Goal: Information Seeking & Learning: Learn about a topic

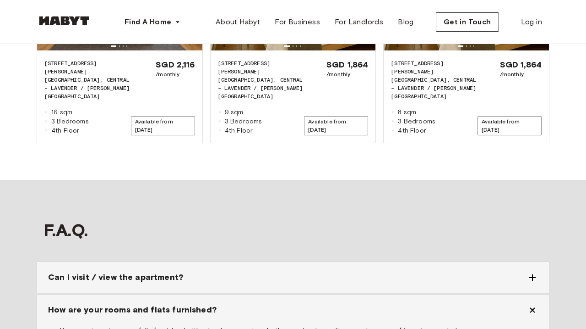
scroll to position [1488, 0]
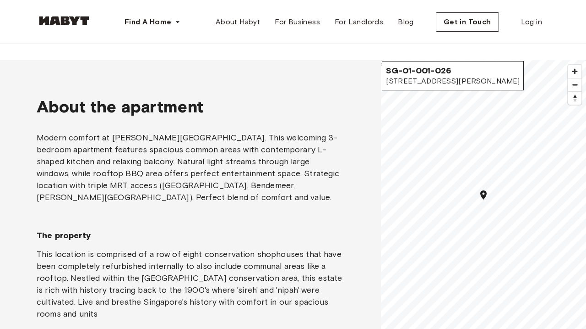
scroll to position [684, 0]
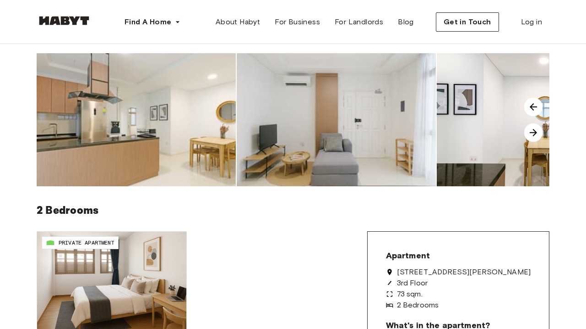
scroll to position [62, 0]
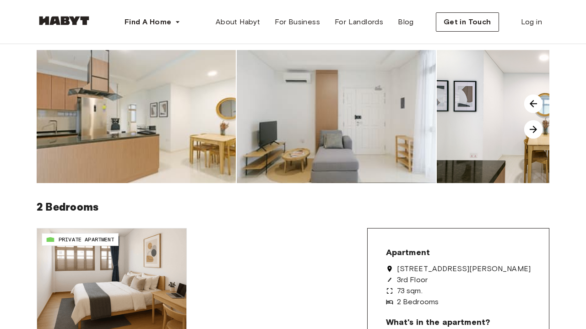
click at [173, 135] on img at bounding box center [136, 116] width 199 height 133
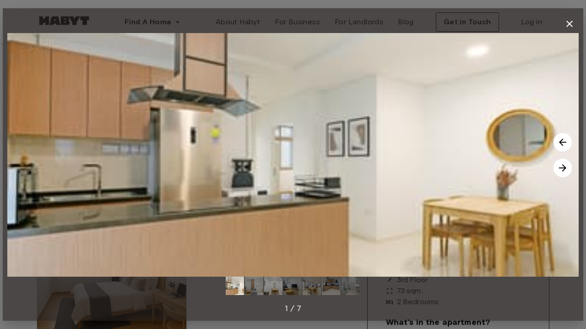
click at [566, 170] on img at bounding box center [563, 168] width 18 height 18
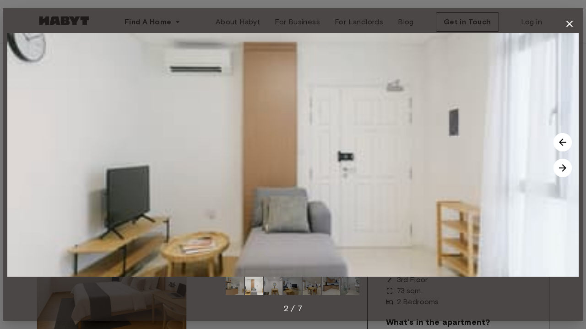
click at [566, 170] on img at bounding box center [563, 168] width 18 height 18
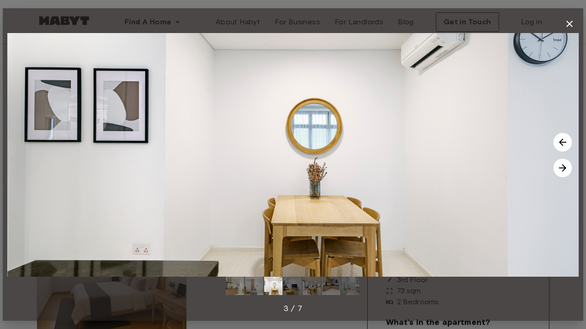
click at [566, 170] on img at bounding box center [563, 168] width 18 height 18
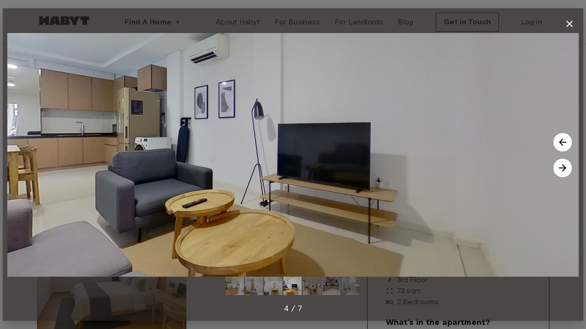
click at [566, 170] on img at bounding box center [563, 168] width 18 height 18
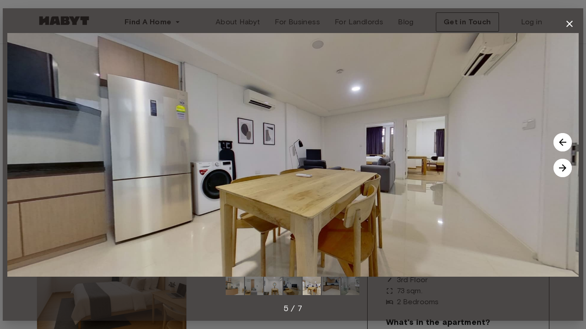
click at [566, 170] on img at bounding box center [563, 168] width 18 height 18
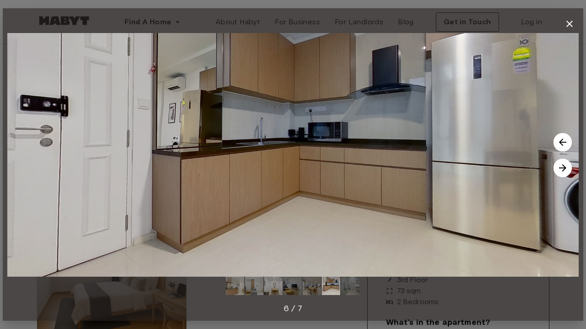
click at [571, 23] on icon "button" at bounding box center [569, 23] width 11 height 11
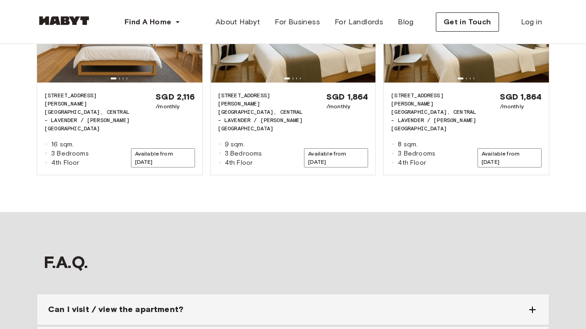
scroll to position [1181, 0]
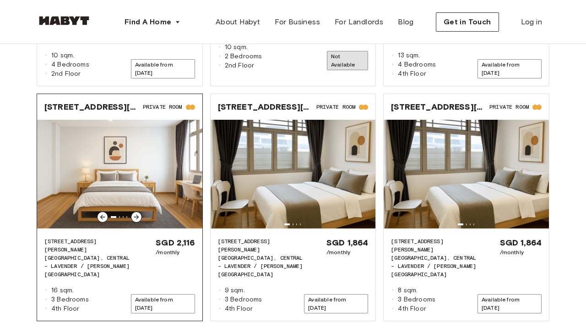
click at [107, 126] on img at bounding box center [119, 175] width 165 height 110
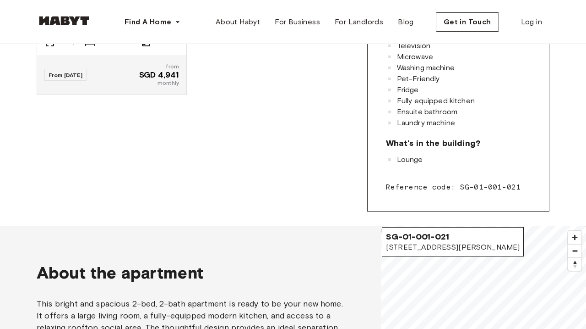
scroll to position [0, 0]
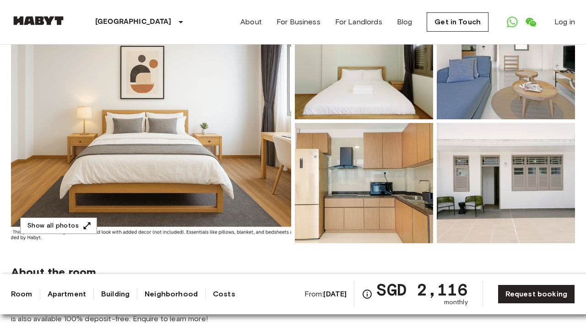
scroll to position [140, 0]
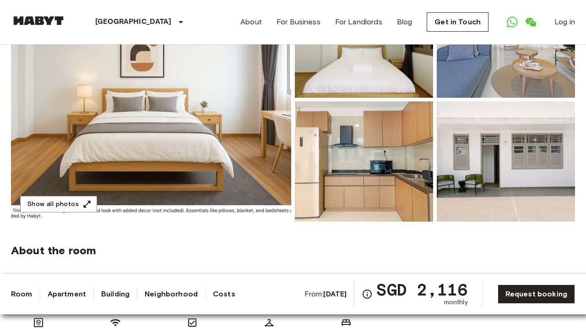
click at [393, 157] on img at bounding box center [364, 161] width 138 height 120
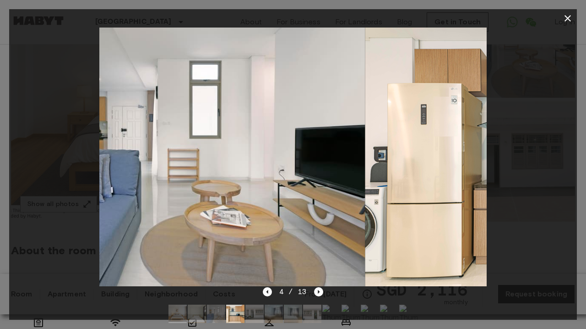
click at [569, 18] on icon "button" at bounding box center [568, 18] width 11 height 11
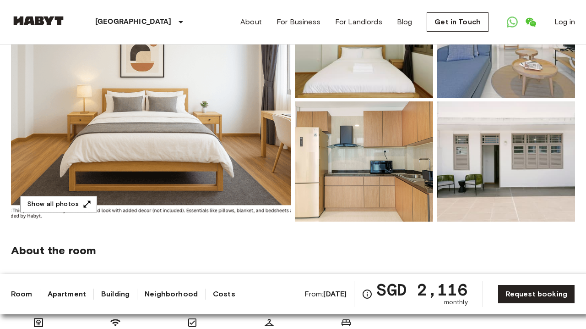
click at [568, 17] on link "Log in" at bounding box center [565, 21] width 21 height 11
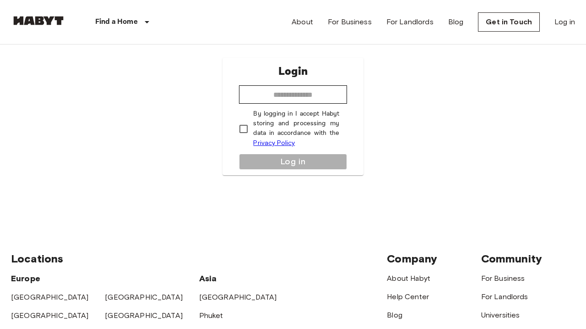
scroll to position [29, 0]
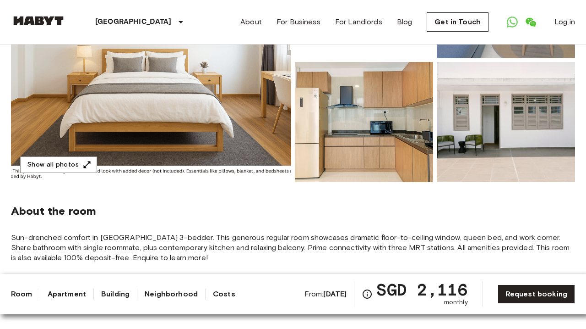
scroll to position [16, 0]
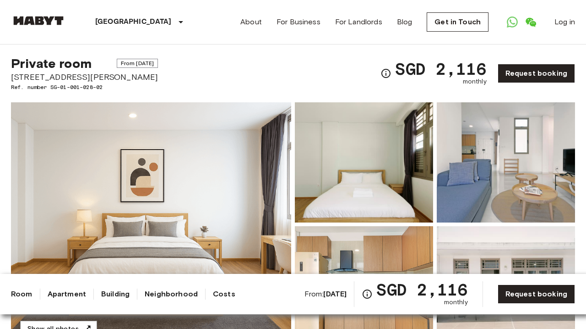
click at [162, 155] on img at bounding box center [151, 224] width 280 height 244
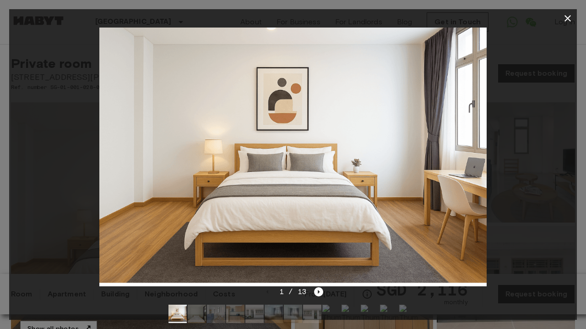
click at [565, 14] on icon "button" at bounding box center [568, 18] width 11 height 11
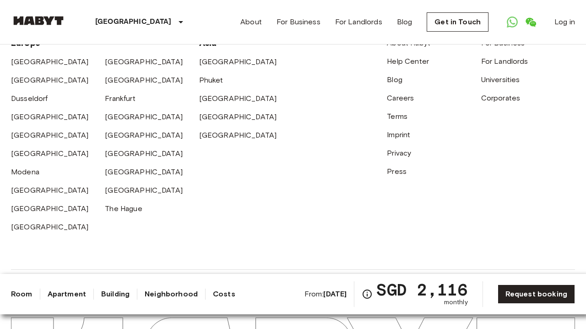
scroll to position [2274, 0]
